Goal: Find specific page/section: Find specific page/section

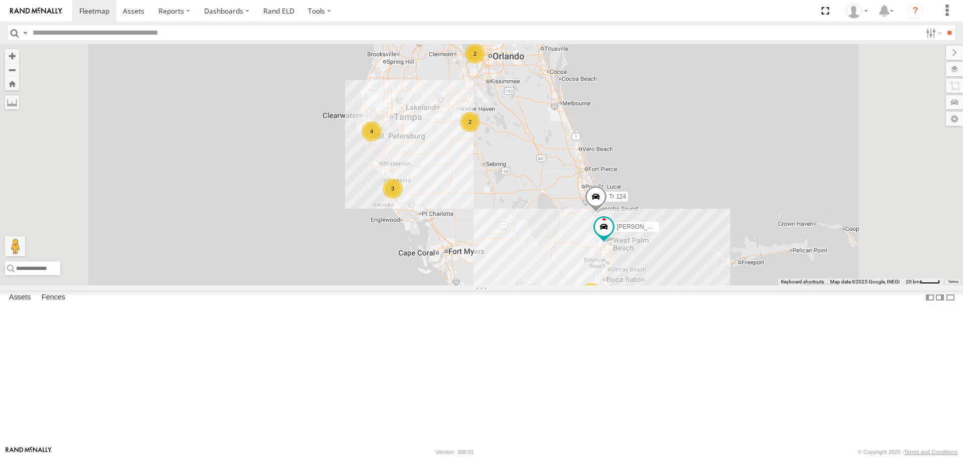
scroll to position [201, 0]
click at [0, 0] on div "TK 175" at bounding box center [0, 0] width 0 height 0
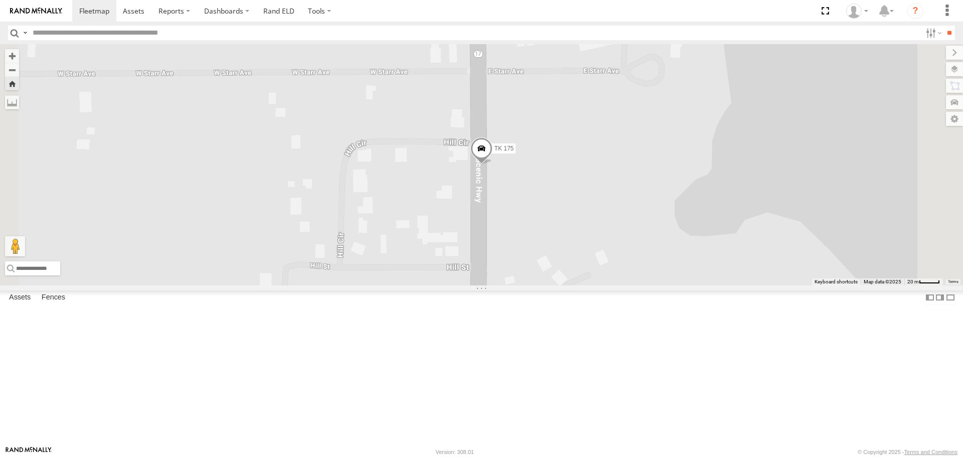
scroll to position [0, 0]
click at [0, 0] on div "All Assets" at bounding box center [0, 0] width 0 height 0
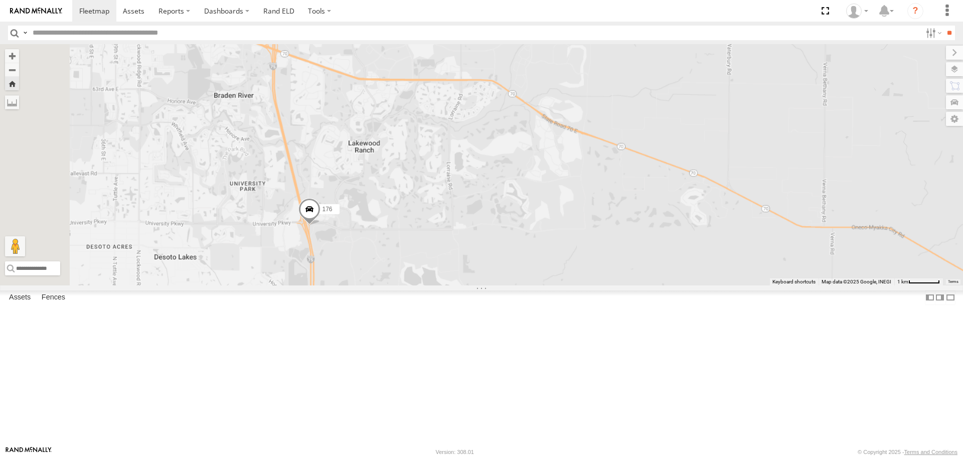
drag, startPoint x: 354, startPoint y: 234, endPoint x: 390, endPoint y: 294, distance: 70.0
click at [390, 285] on div "176" at bounding box center [481, 164] width 963 height 241
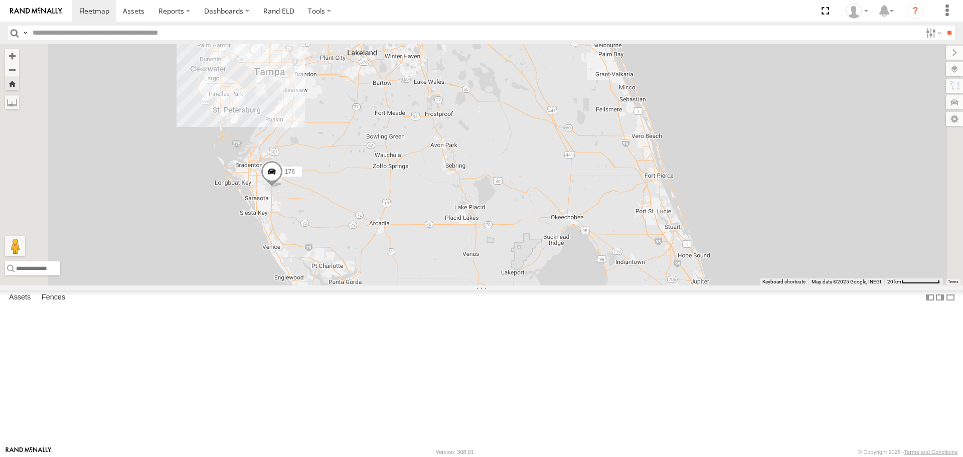
drag, startPoint x: 342, startPoint y: 144, endPoint x: 403, endPoint y: 268, distance: 138.0
click at [403, 268] on div "176" at bounding box center [481, 164] width 963 height 241
